Goal: Information Seeking & Learning: Learn about a topic

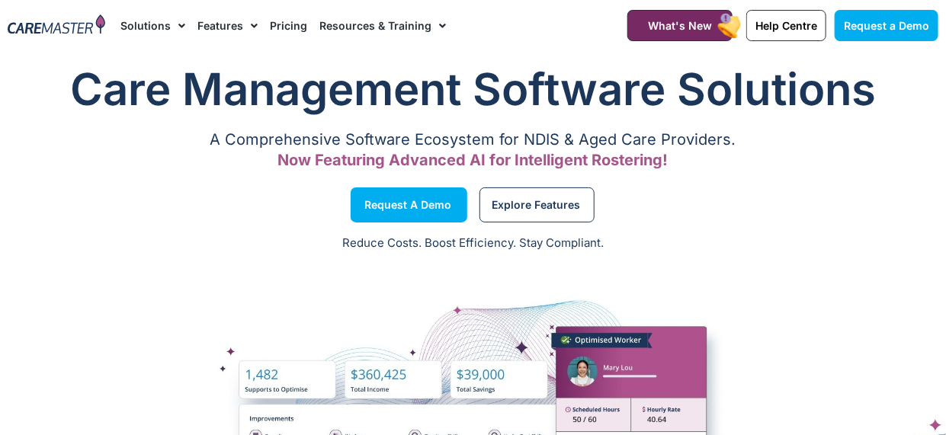
click at [347, 23] on link "Resources & Training" at bounding box center [382, 25] width 127 height 51
click at [351, 26] on link "Resources & Training" at bounding box center [382, 25] width 127 height 51
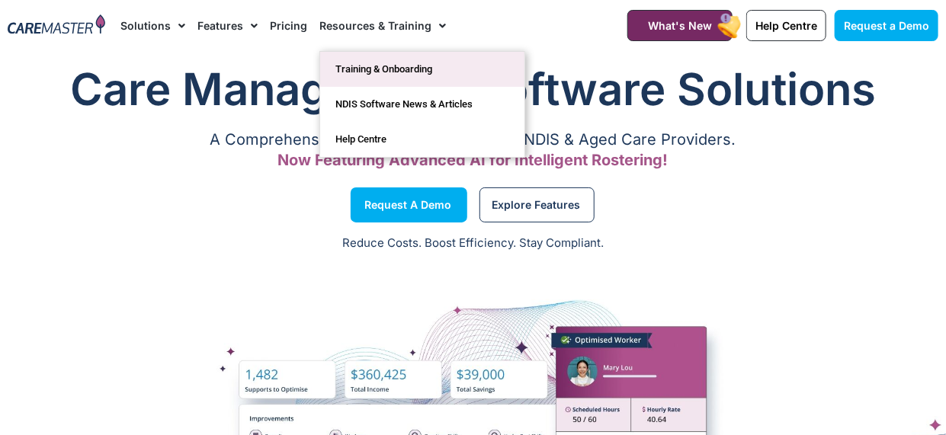
click at [391, 79] on link "Training & Onboarding" at bounding box center [422, 69] width 204 height 35
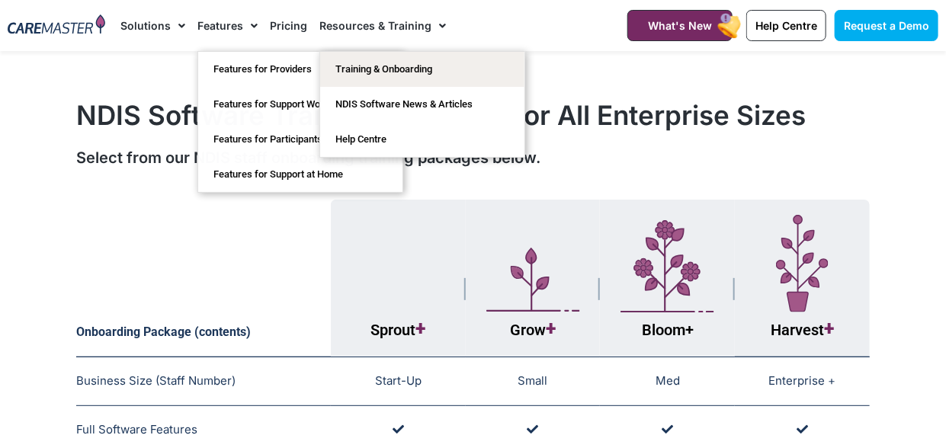
click at [372, 25] on link "Resources & Training" at bounding box center [382, 25] width 127 height 51
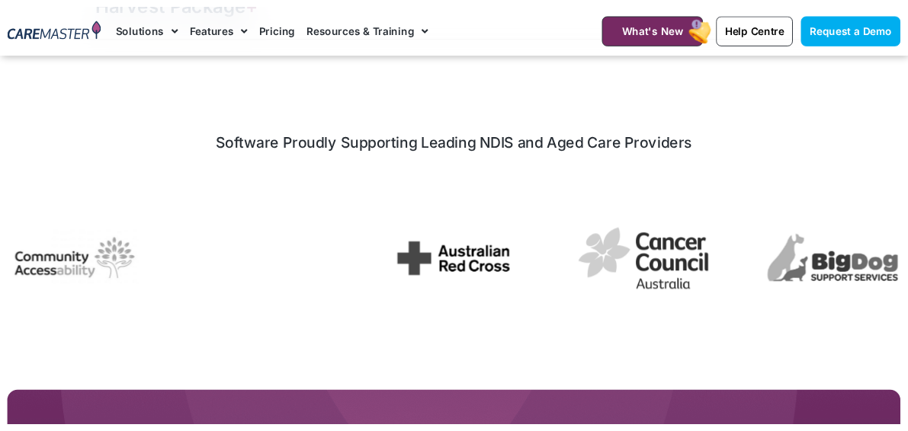
scroll to position [2363, 0]
